Goal: Task Accomplishment & Management: Complete application form

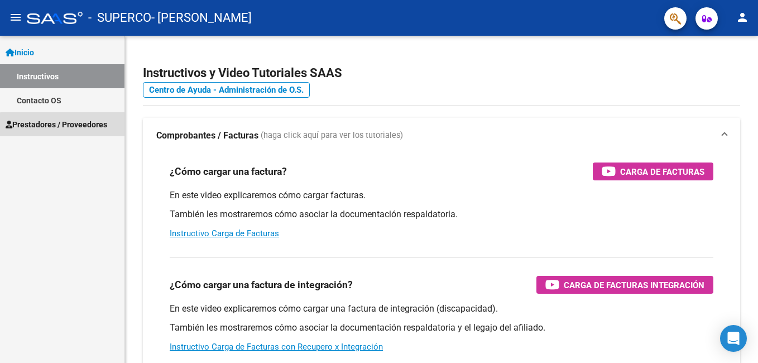
click at [86, 127] on span "Prestadores / Proveedores" at bounding box center [57, 124] width 102 height 12
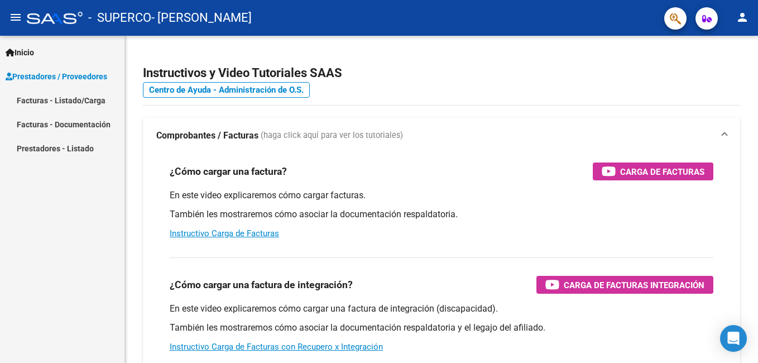
click at [73, 103] on link "Facturas - Listado/Carga" at bounding box center [62, 100] width 124 height 24
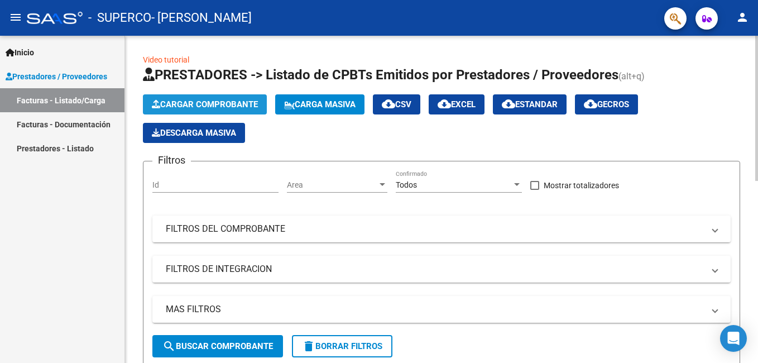
click at [225, 106] on span "Cargar Comprobante" at bounding box center [205, 104] width 106 height 10
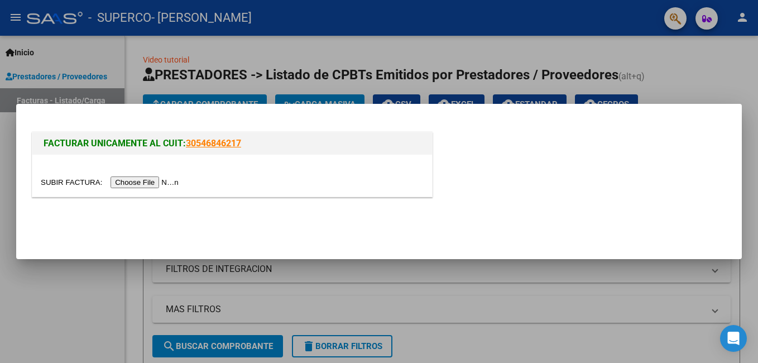
click at [145, 178] on input "file" at bounding box center [111, 182] width 141 height 12
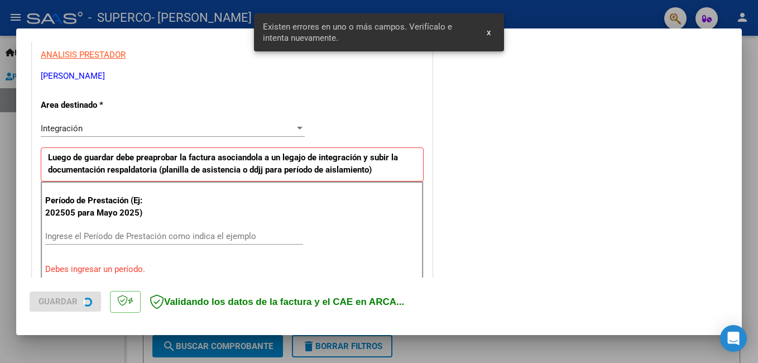
scroll to position [250, 0]
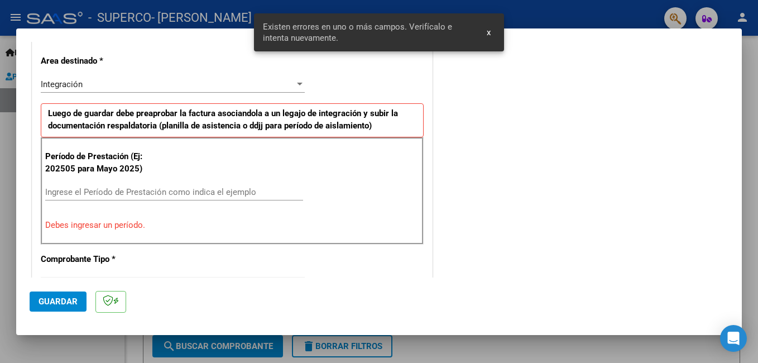
click at [256, 194] on input "Ingrese el Período de Prestación como indica el ejemplo" at bounding box center [174, 192] width 258 height 10
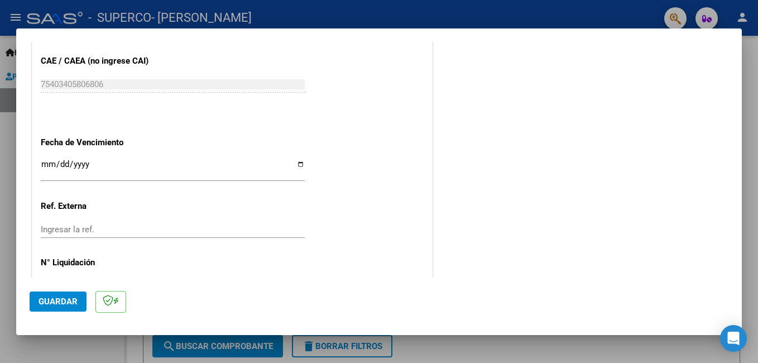
scroll to position [746, 0]
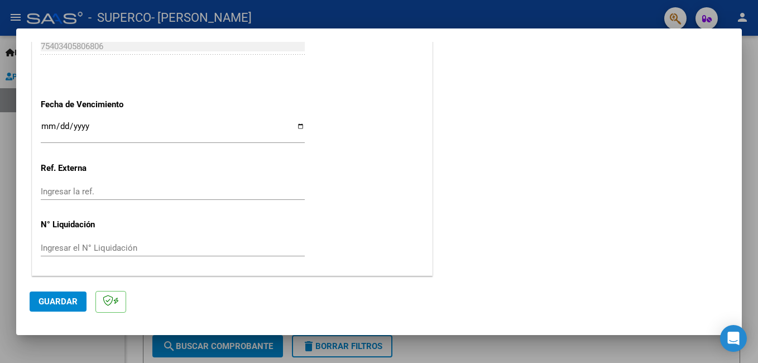
type input "202509"
click at [55, 300] on span "Guardar" at bounding box center [58, 301] width 39 height 10
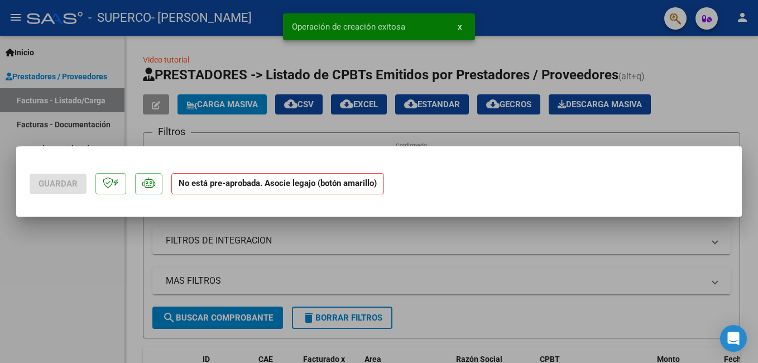
scroll to position [0, 0]
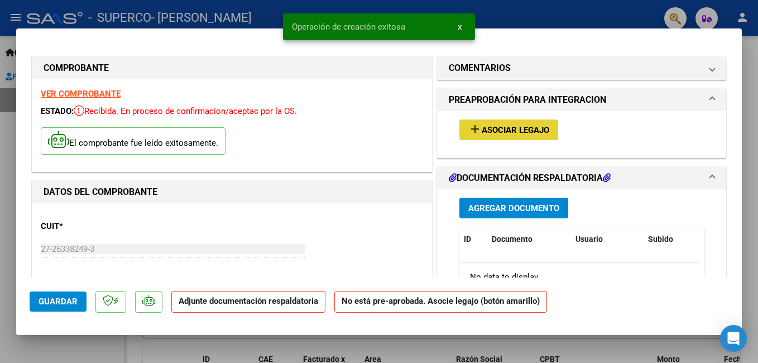
click at [519, 129] on span "Asociar Legajo" at bounding box center [516, 130] width 68 height 10
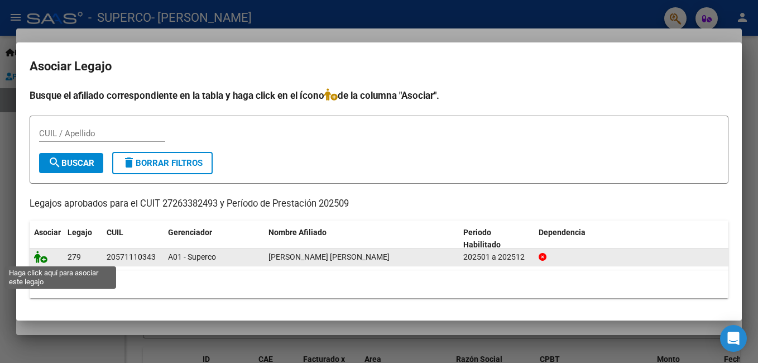
click at [43, 261] on icon at bounding box center [40, 257] width 13 height 12
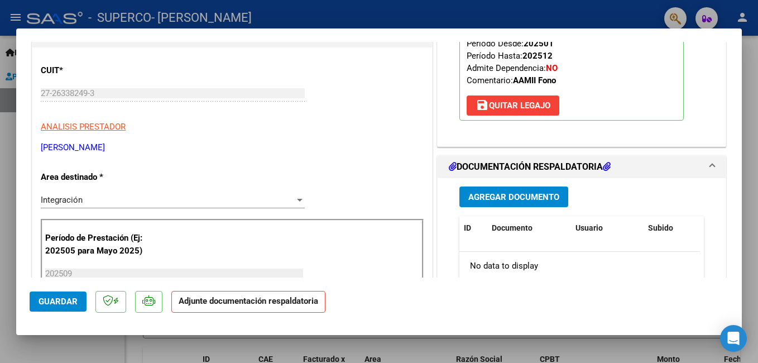
scroll to position [167, 0]
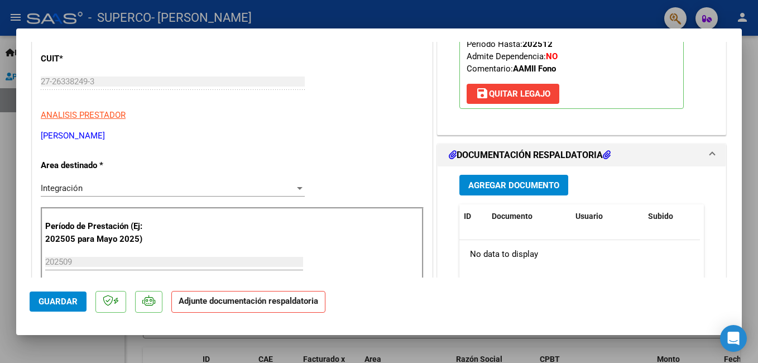
click at [285, 302] on strong "Adjunte documentación respaldatoria" at bounding box center [248, 301] width 139 height 10
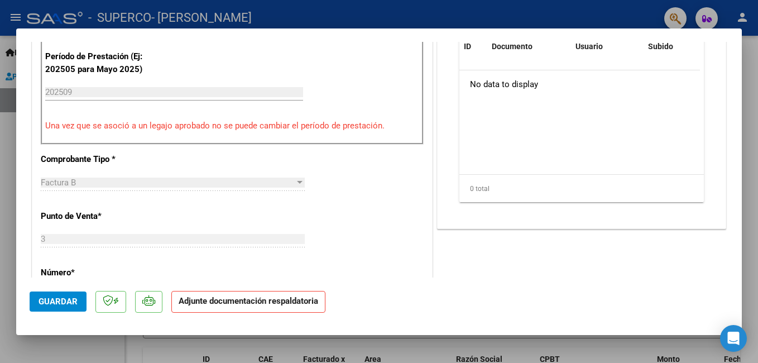
scroll to position [223, 0]
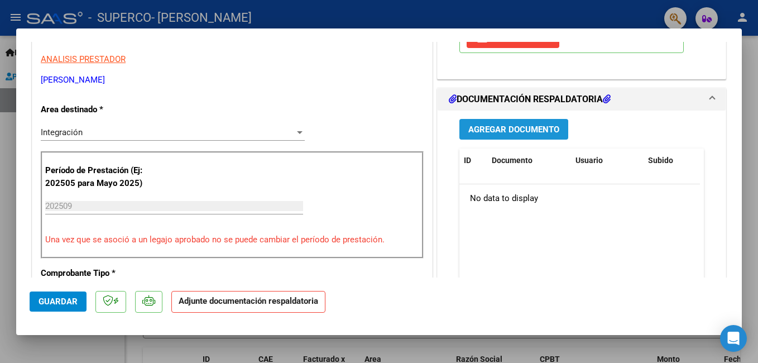
click at [522, 129] on span "Agregar Documento" at bounding box center [513, 129] width 91 height 10
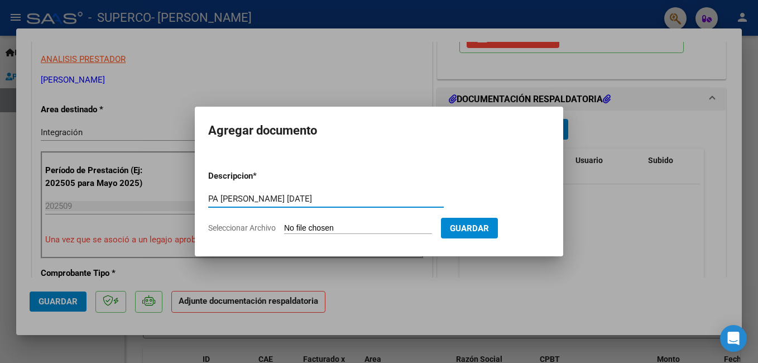
type input "PA [PERSON_NAME] [DATE]"
click at [489, 227] on span "Guardar" at bounding box center [469, 228] width 39 height 10
click at [489, 230] on span "Guardar" at bounding box center [469, 228] width 39 height 10
click at [370, 227] on input "Seleccionar Archivo" at bounding box center [358, 228] width 148 height 11
type input "C:\fakepath\PA FO [PERSON_NAME] [DATE].pdf"
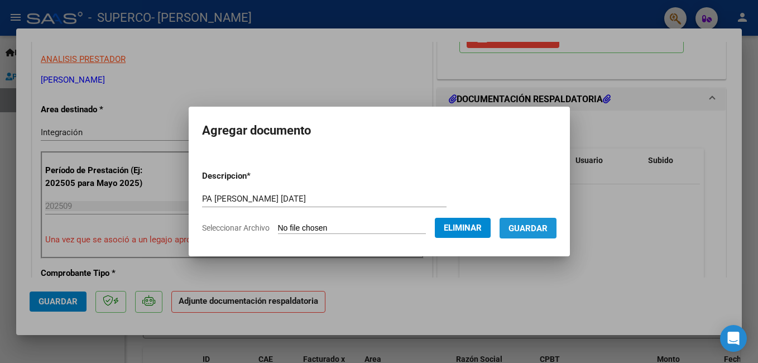
click at [547, 229] on span "Guardar" at bounding box center [527, 228] width 39 height 10
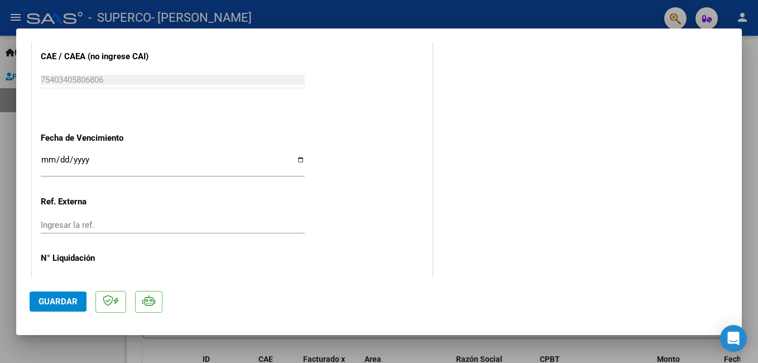
scroll to position [763, 0]
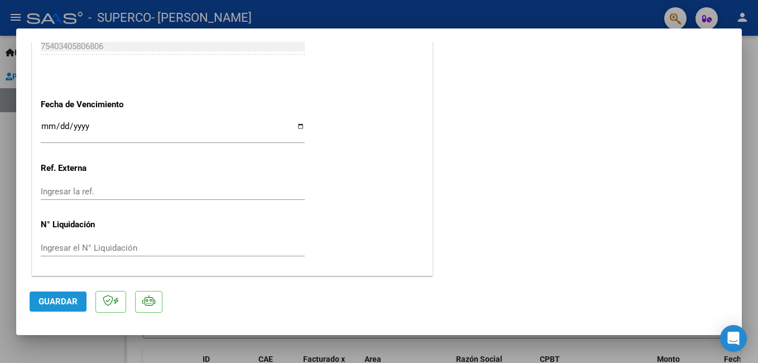
click at [64, 302] on span "Guardar" at bounding box center [58, 301] width 39 height 10
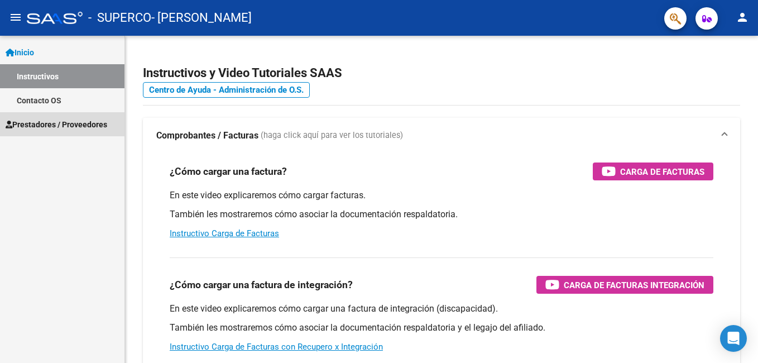
click at [54, 124] on span "Prestadores / Proveedores" at bounding box center [57, 124] width 102 height 12
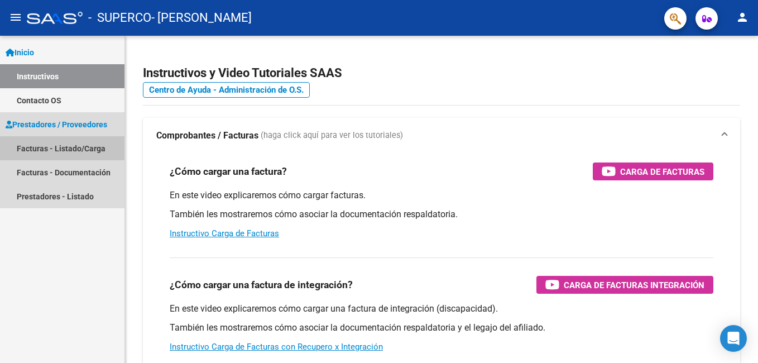
click at [86, 150] on link "Facturas - Listado/Carga" at bounding box center [62, 148] width 124 height 24
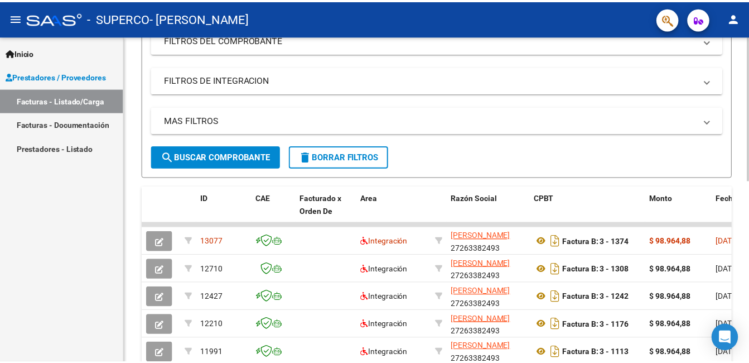
scroll to position [130, 0]
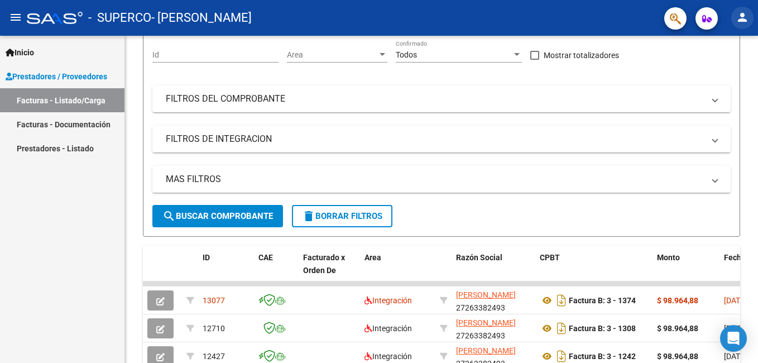
click at [745, 18] on mat-icon "person" at bounding box center [741, 17] width 13 height 13
click at [721, 70] on button "exit_to_app Salir" at bounding box center [719, 73] width 68 height 27
